Goal: Transaction & Acquisition: Book appointment/travel/reservation

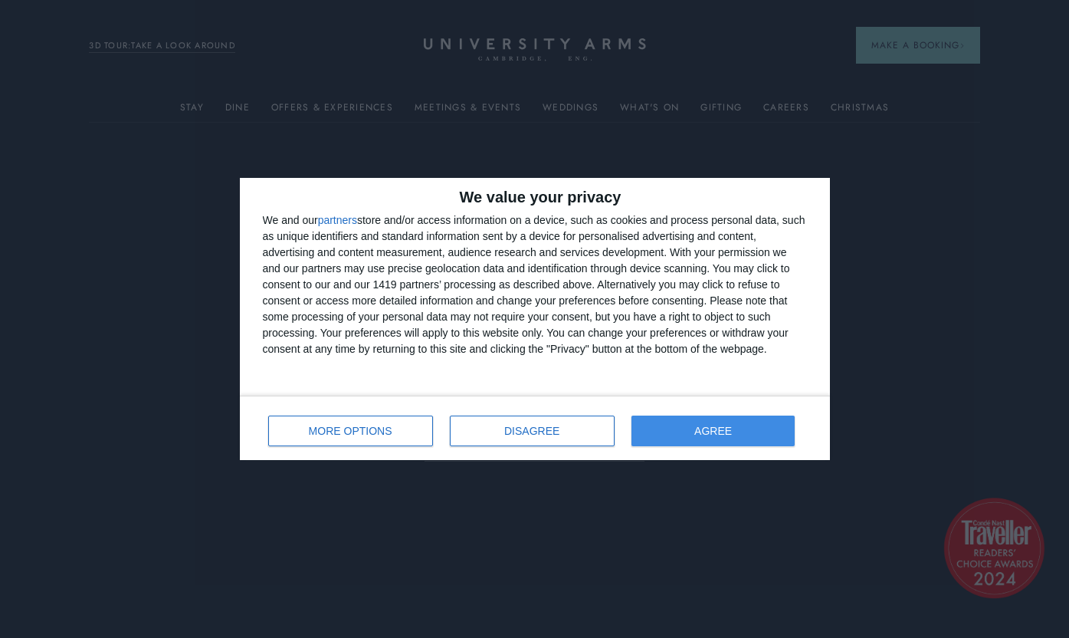
click at [767, 428] on button "AGREE" at bounding box center [713, 430] width 164 height 31
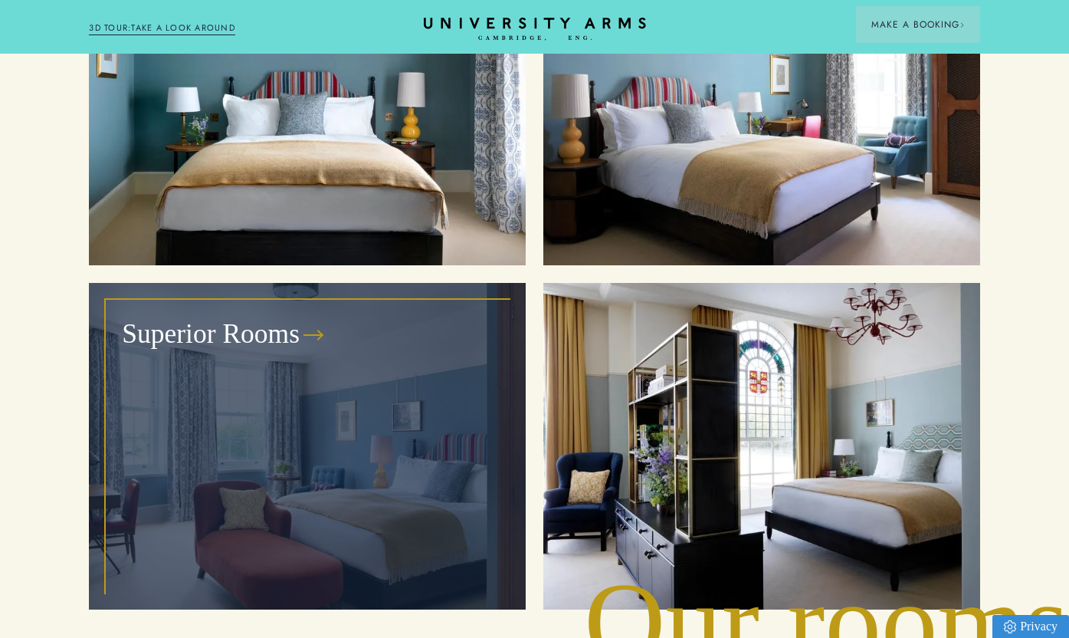
scroll to position [1834, 0]
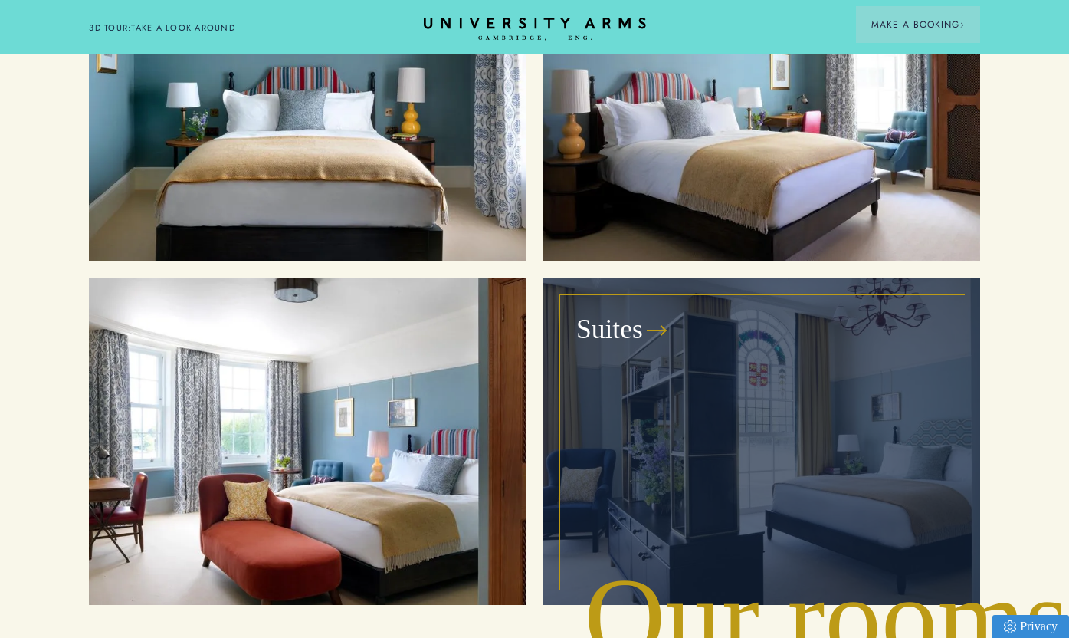
click at [819, 341] on div "Suites" at bounding box center [762, 442] width 402 height 292
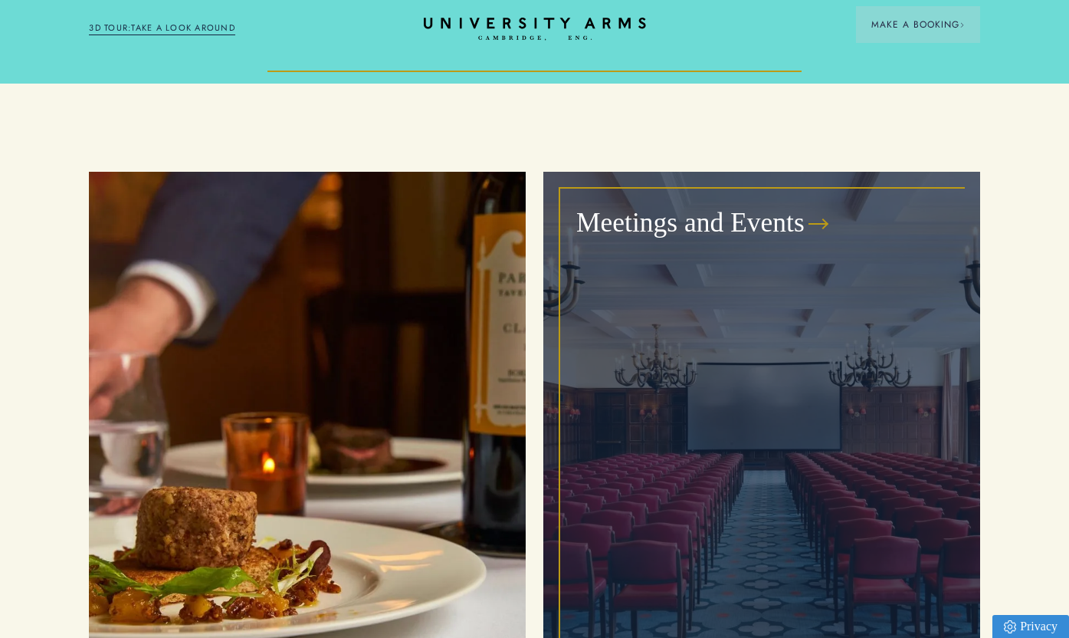
scroll to position [4580, 0]
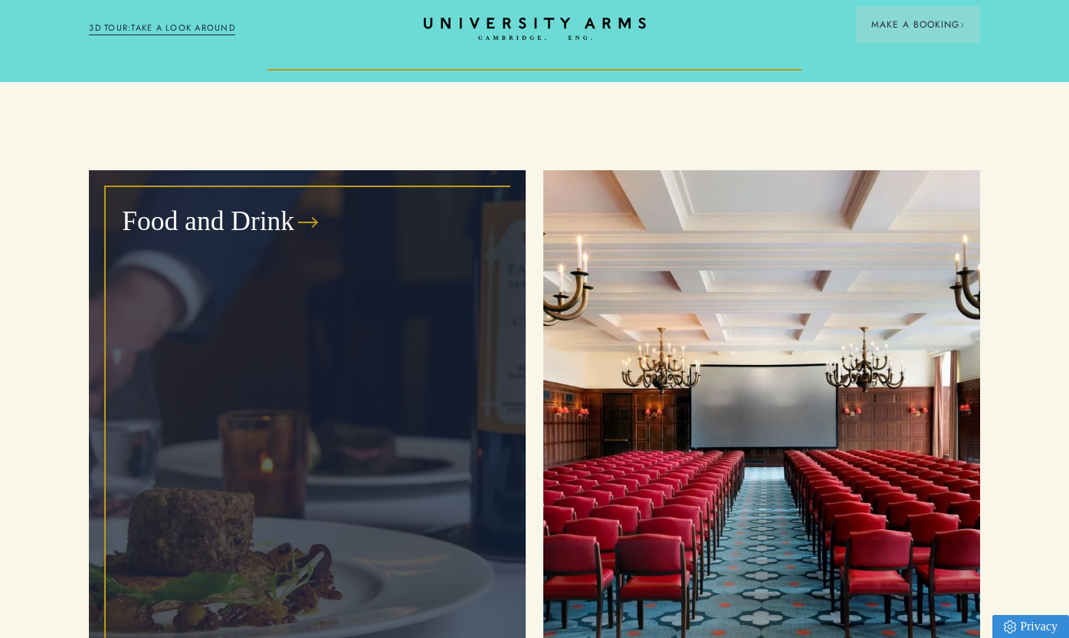
click at [366, 382] on div "Food and Drink" at bounding box center [308, 432] width 402 height 489
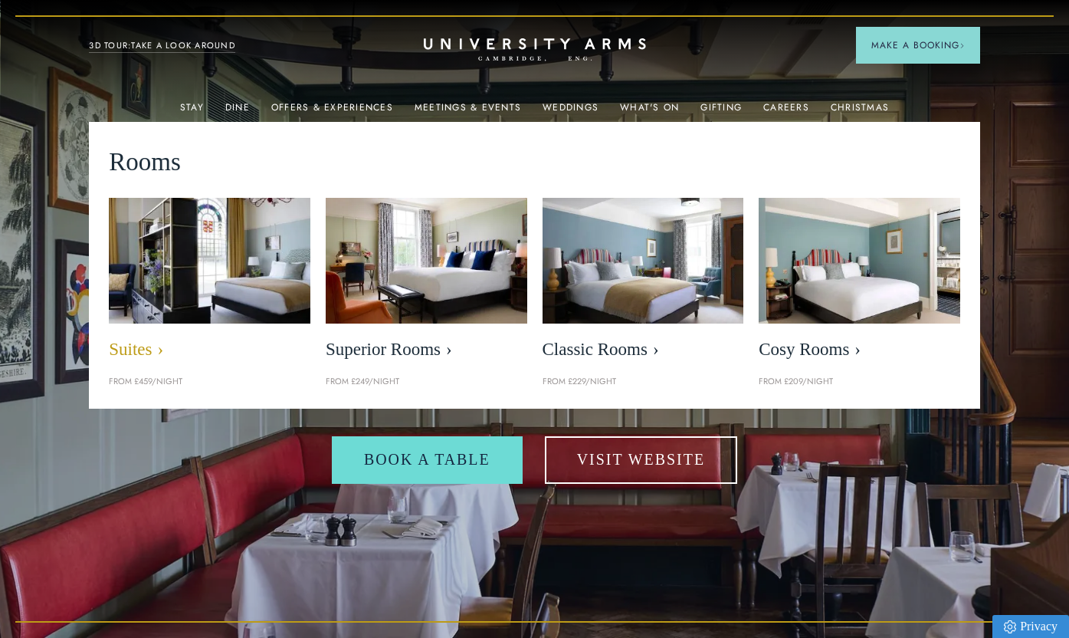
click at [202, 216] on img at bounding box center [209, 260] width 231 height 145
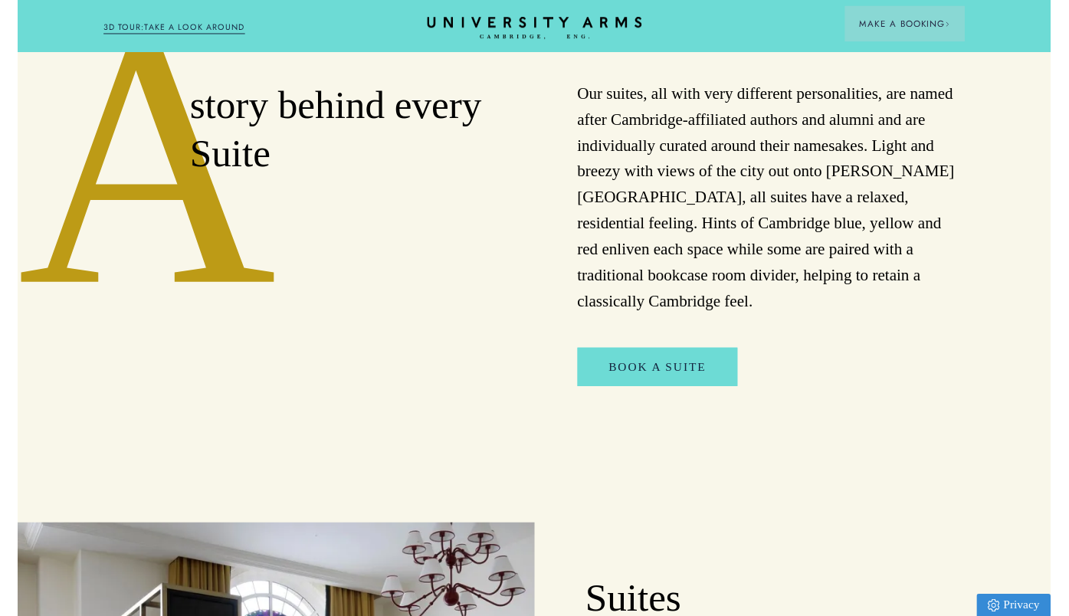
scroll to position [704, 0]
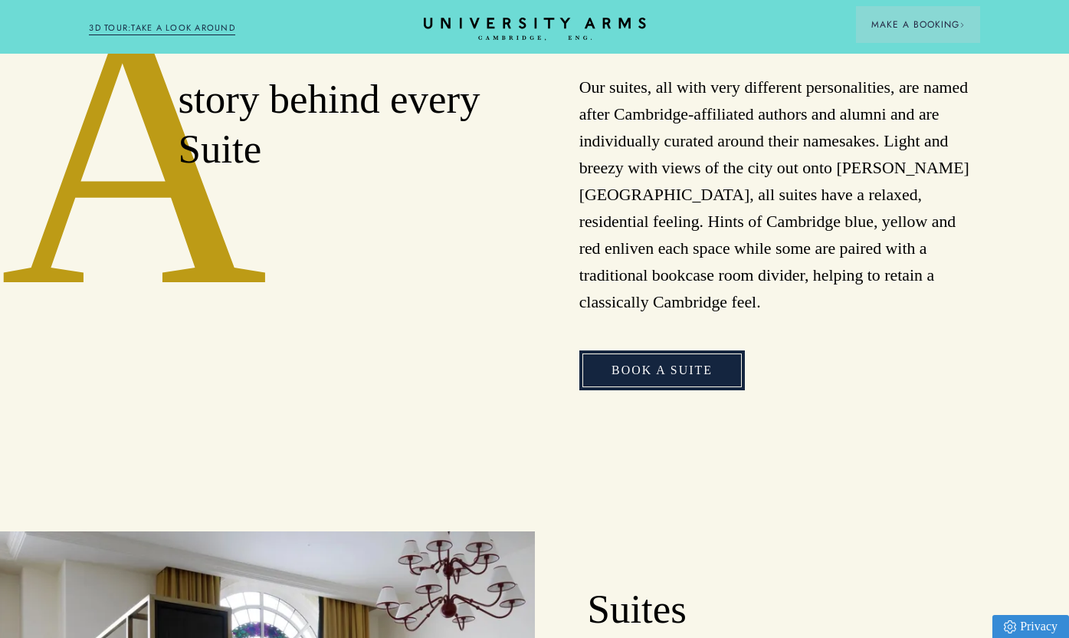
click at [638, 350] on link "Book a Suite" at bounding box center [662, 370] width 166 height 40
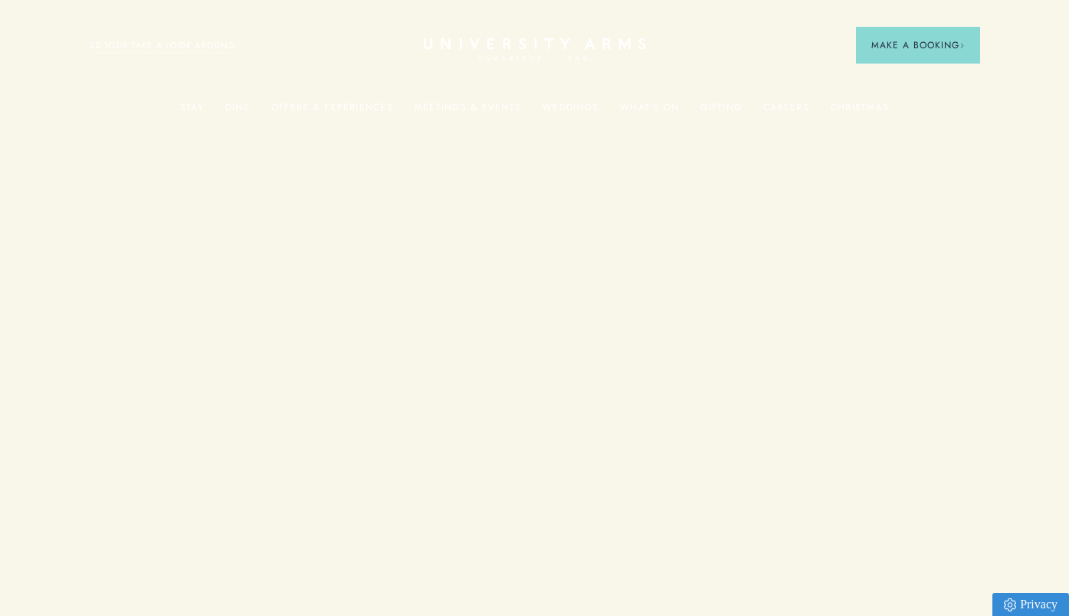
scroll to position [4580, 0]
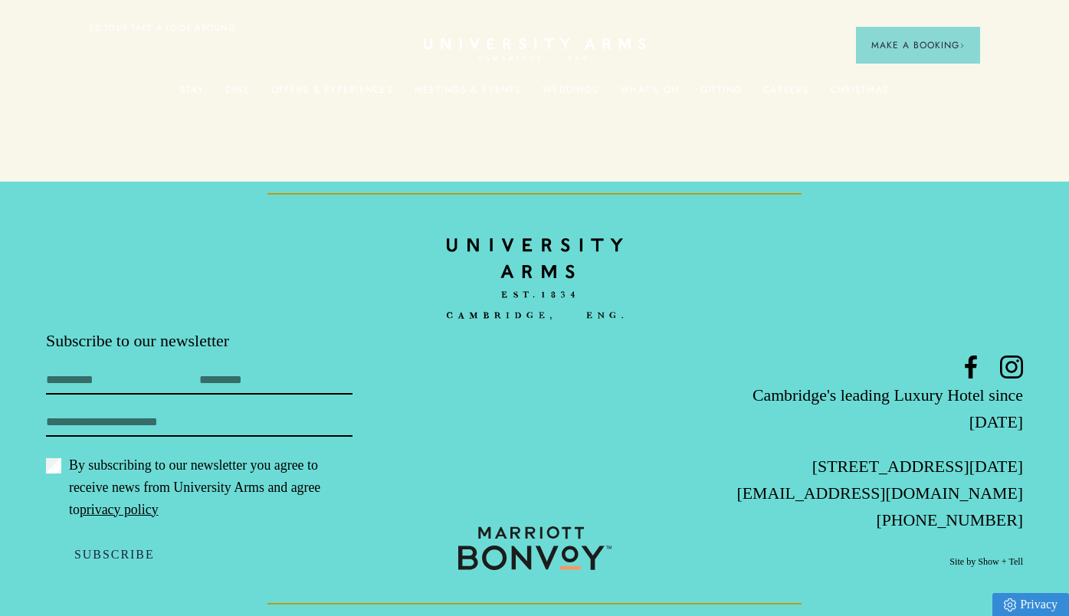
scroll to position [1834, 0]
